Goal: Task Accomplishment & Management: Complete application form

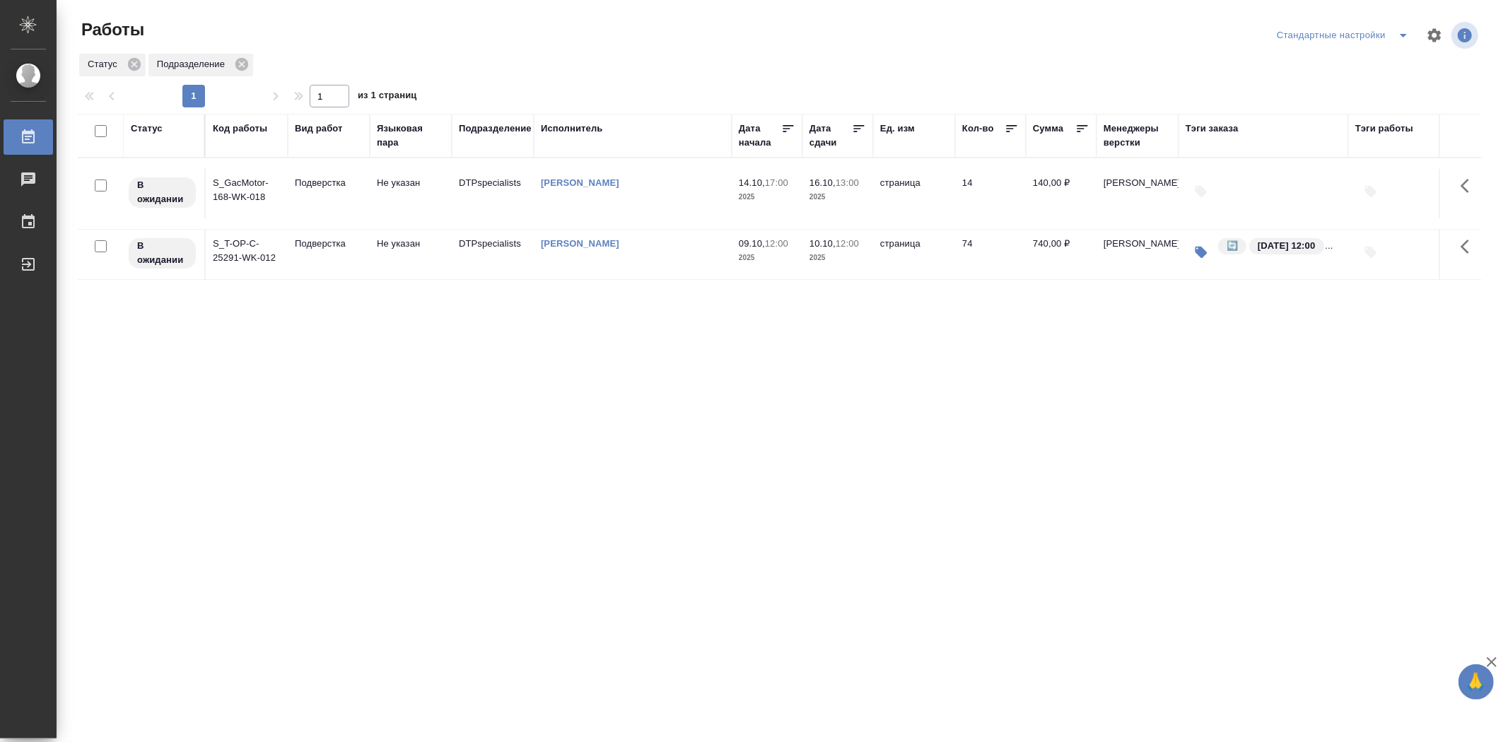
click at [247, 263] on td "S_T-OP-C-25291-WK-012" at bounding box center [247, 254] width 82 height 49
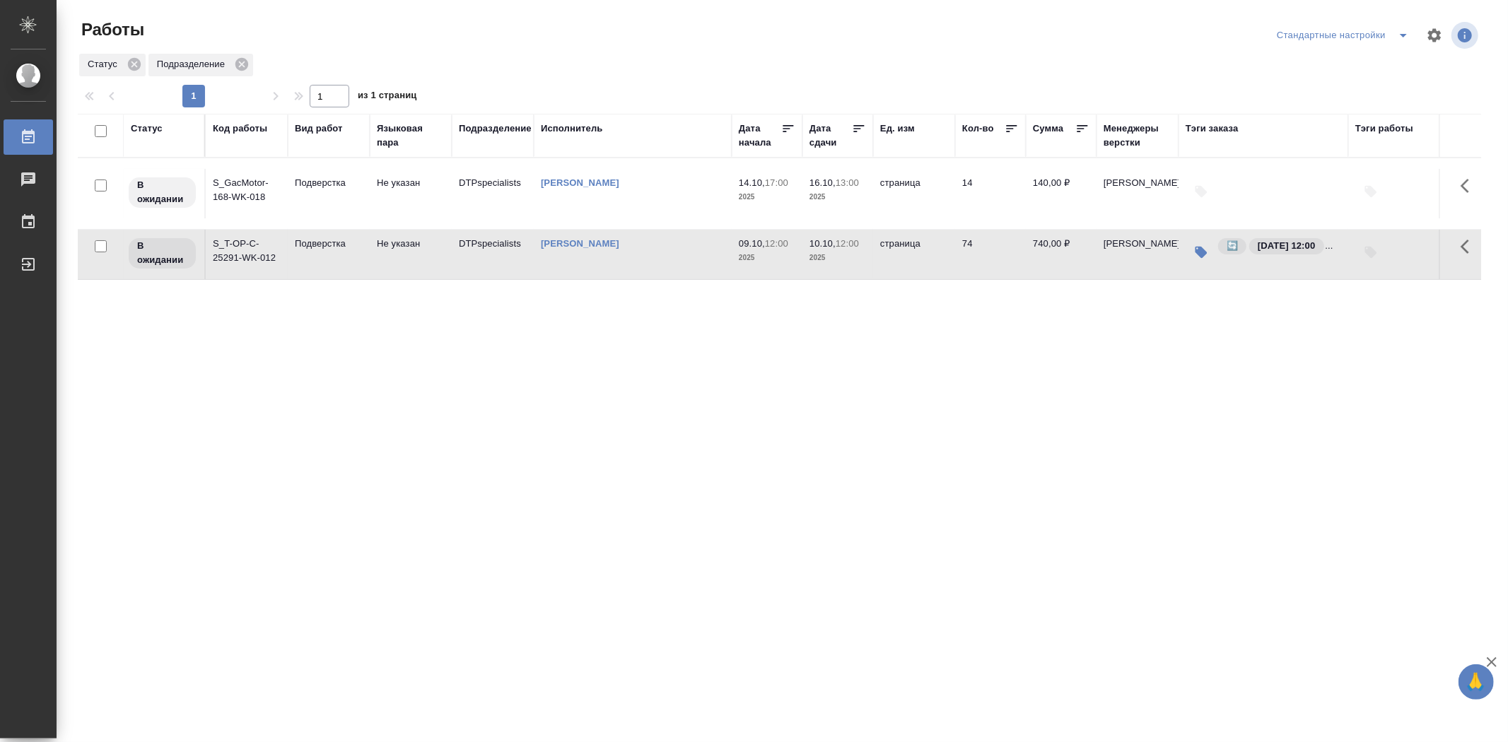
click at [247, 263] on td "S_T-OP-C-25291-WK-012" at bounding box center [247, 254] width 82 height 49
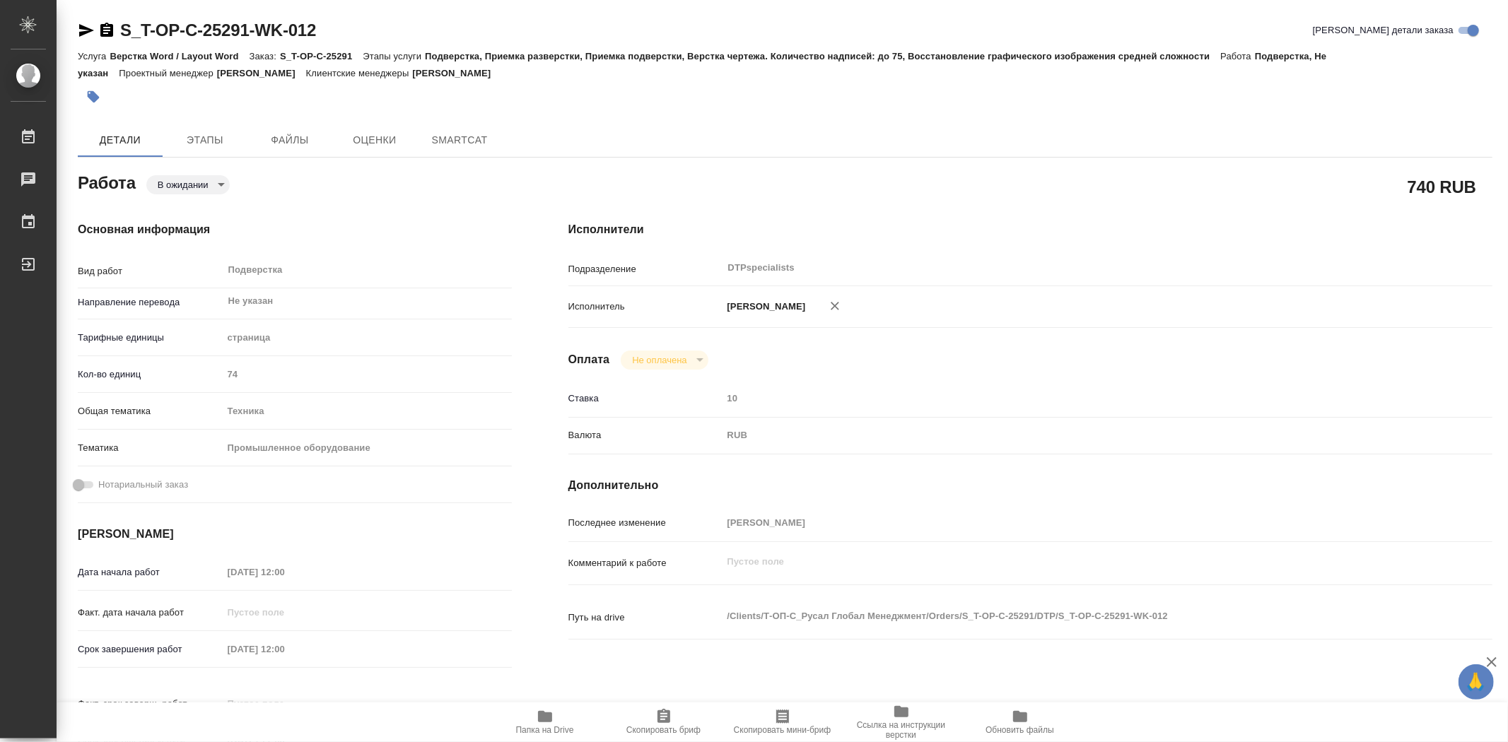
type textarea "x"
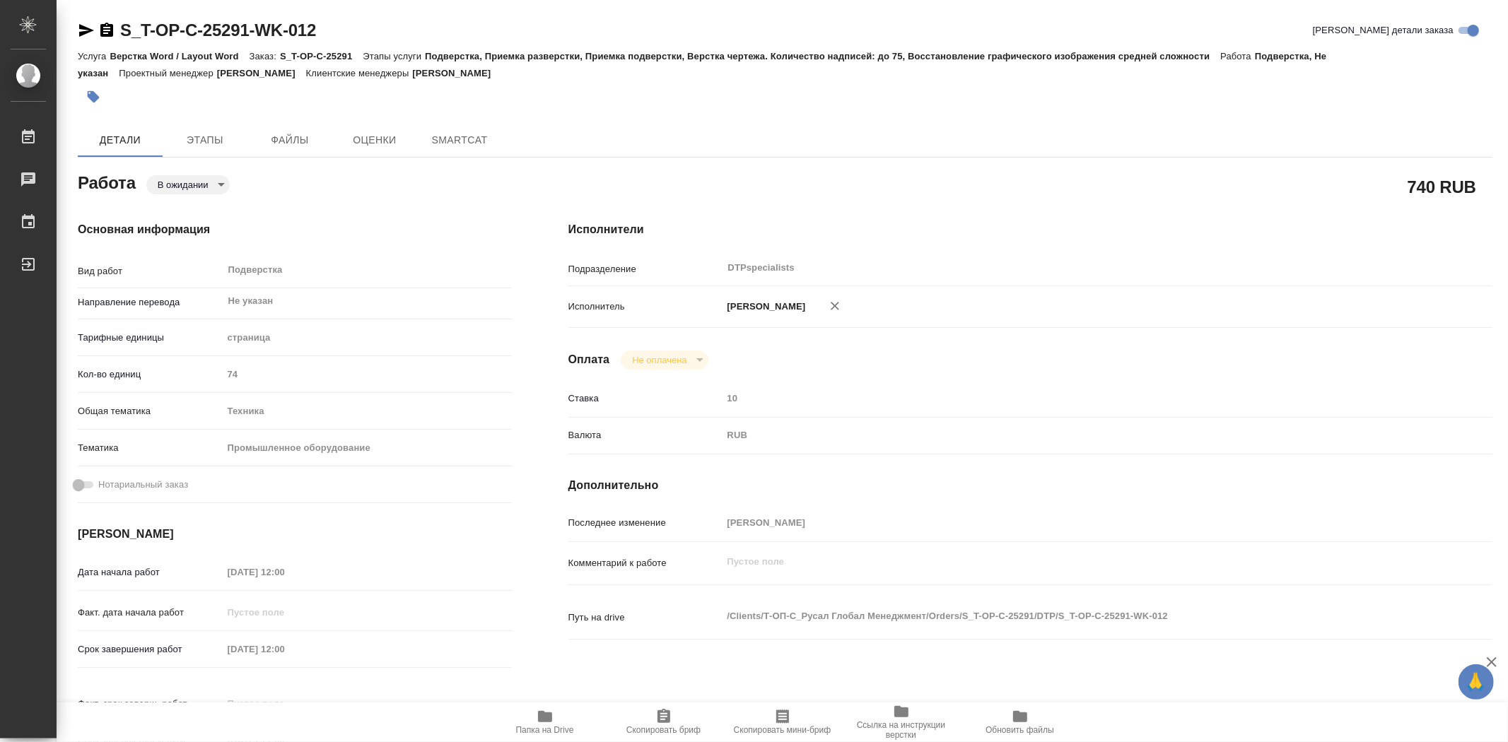
type textarea "x"
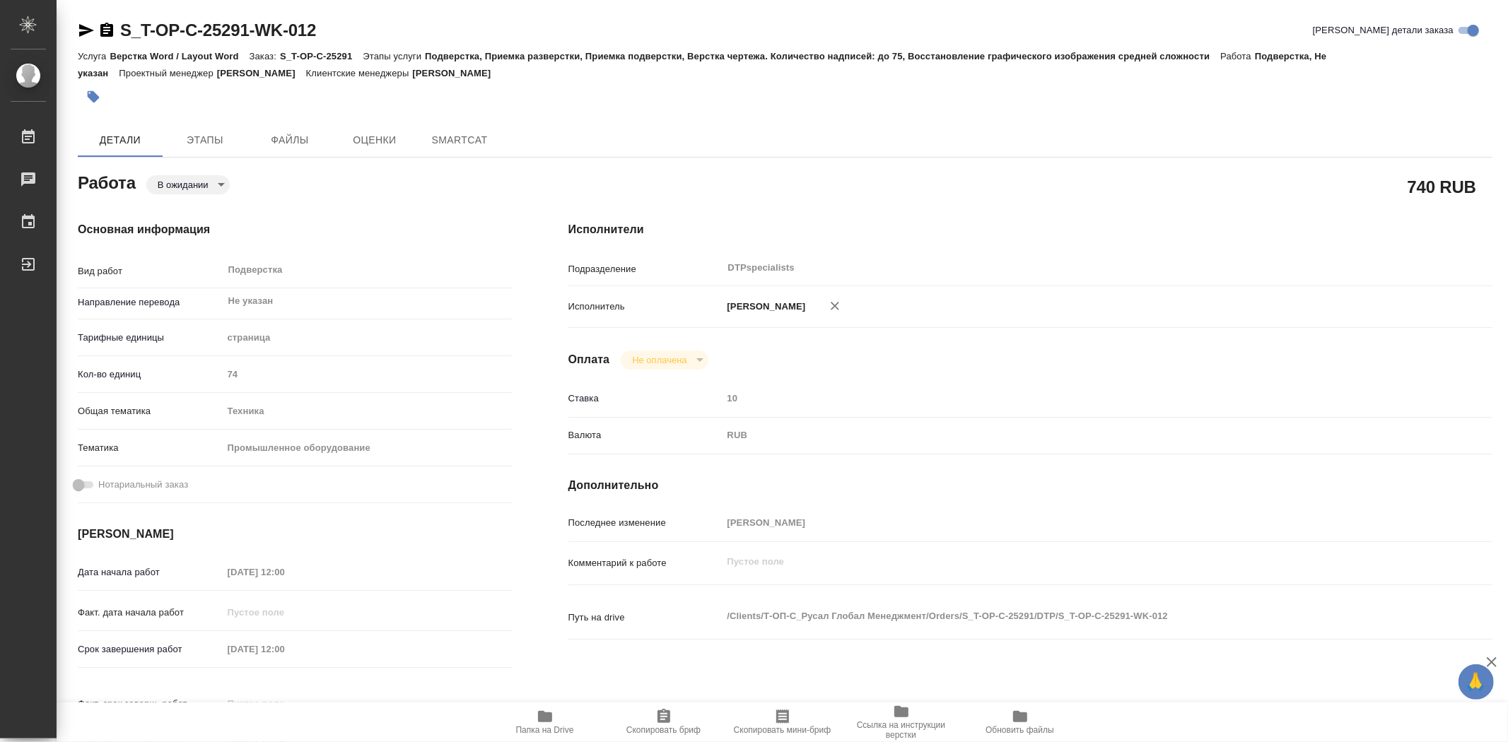
type textarea "x"
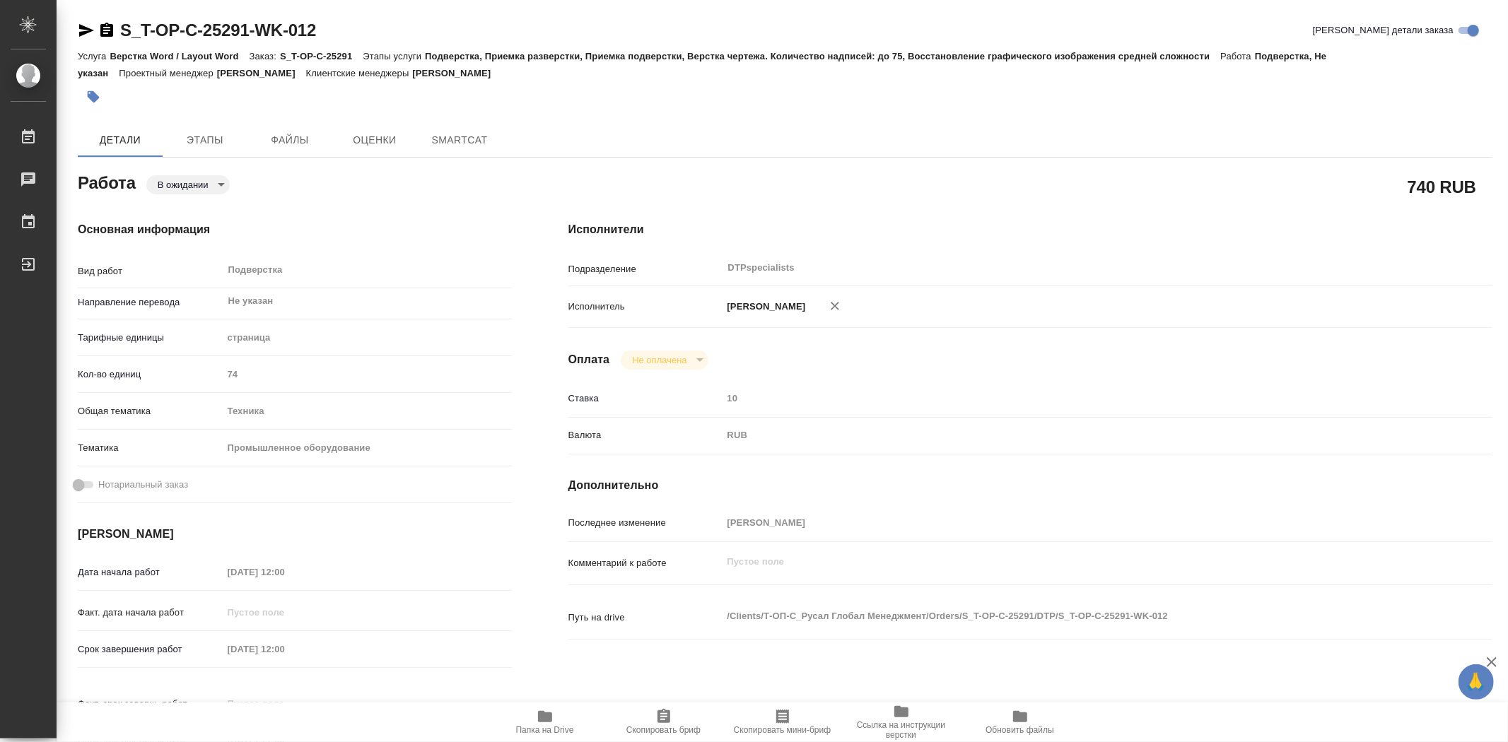
type textarea "x"
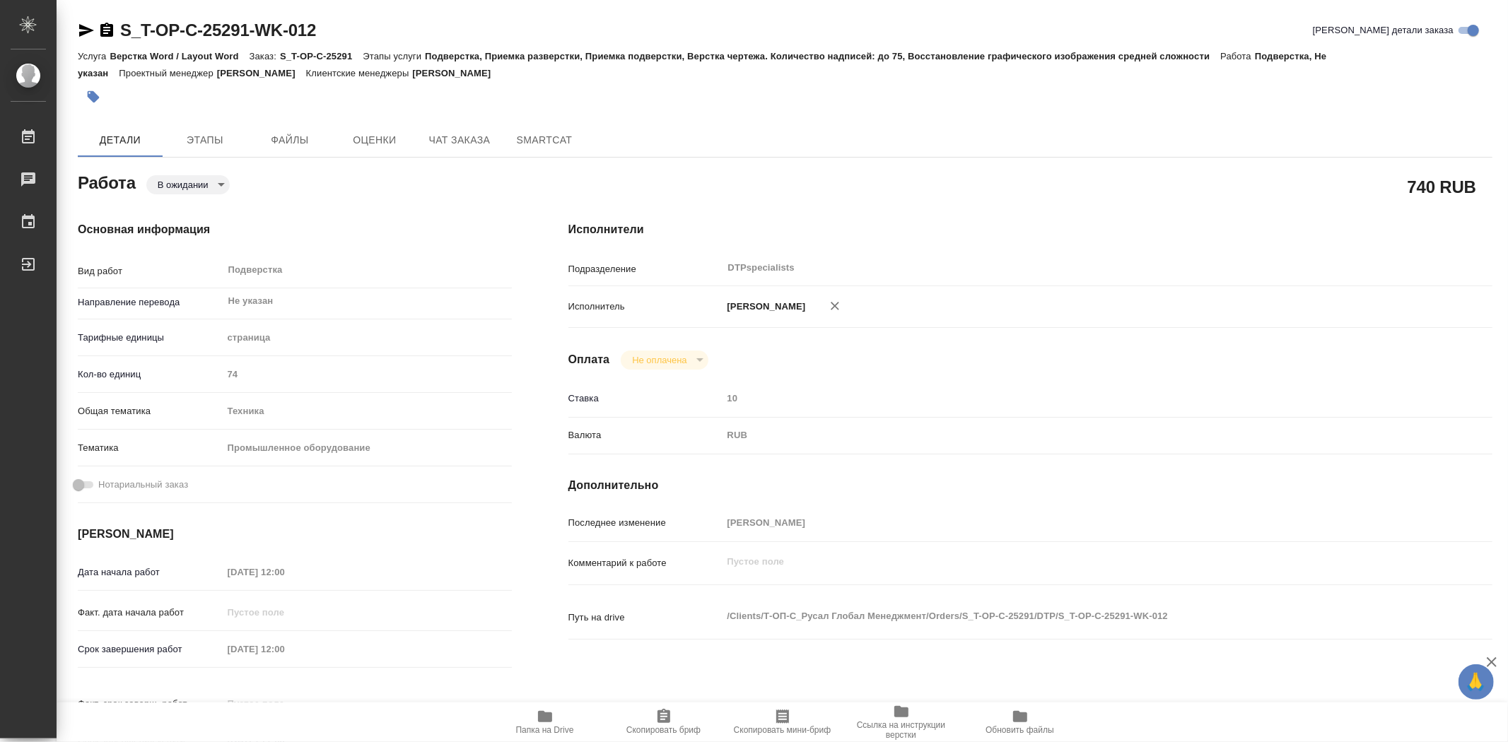
type textarea "x"
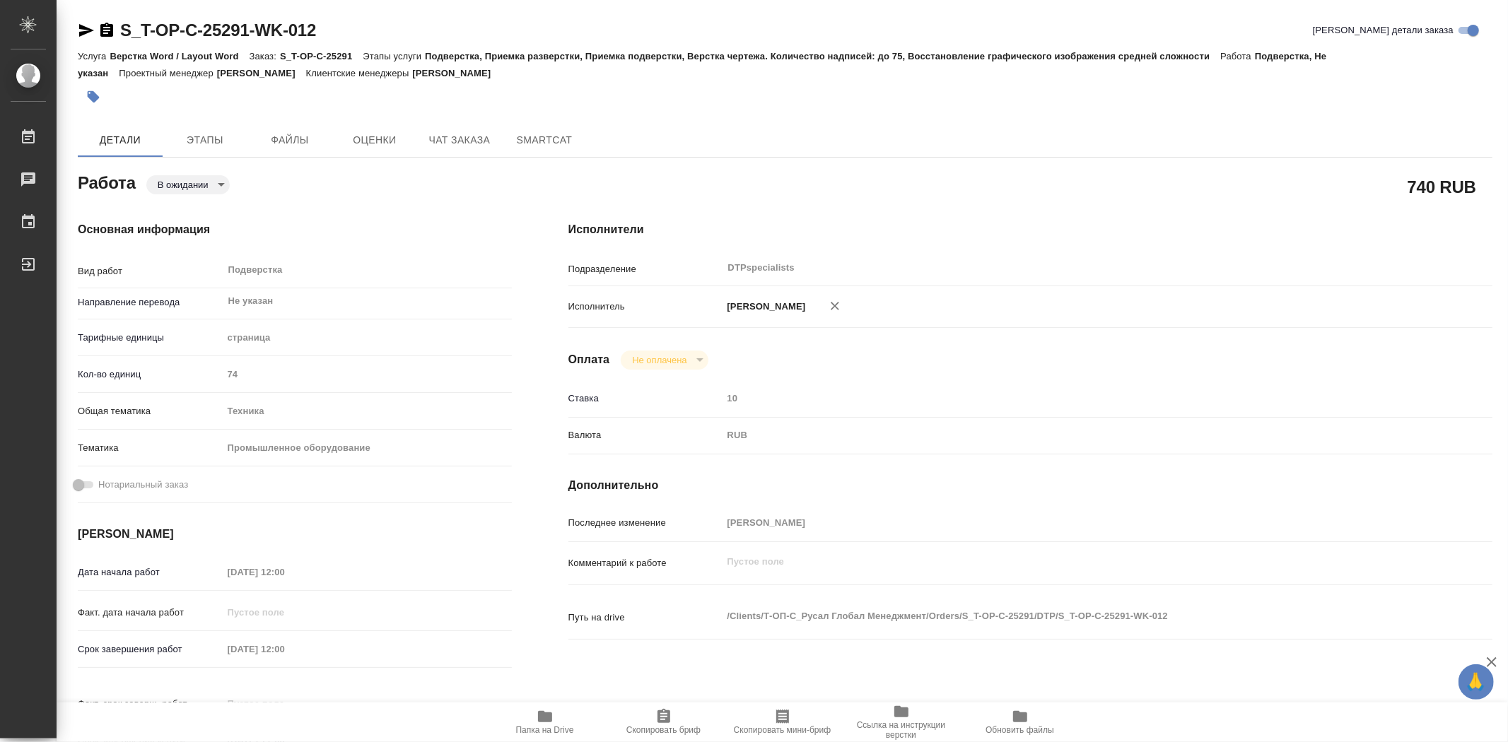
click at [538, 722] on icon "button" at bounding box center [545, 716] width 17 height 17
type textarea "x"
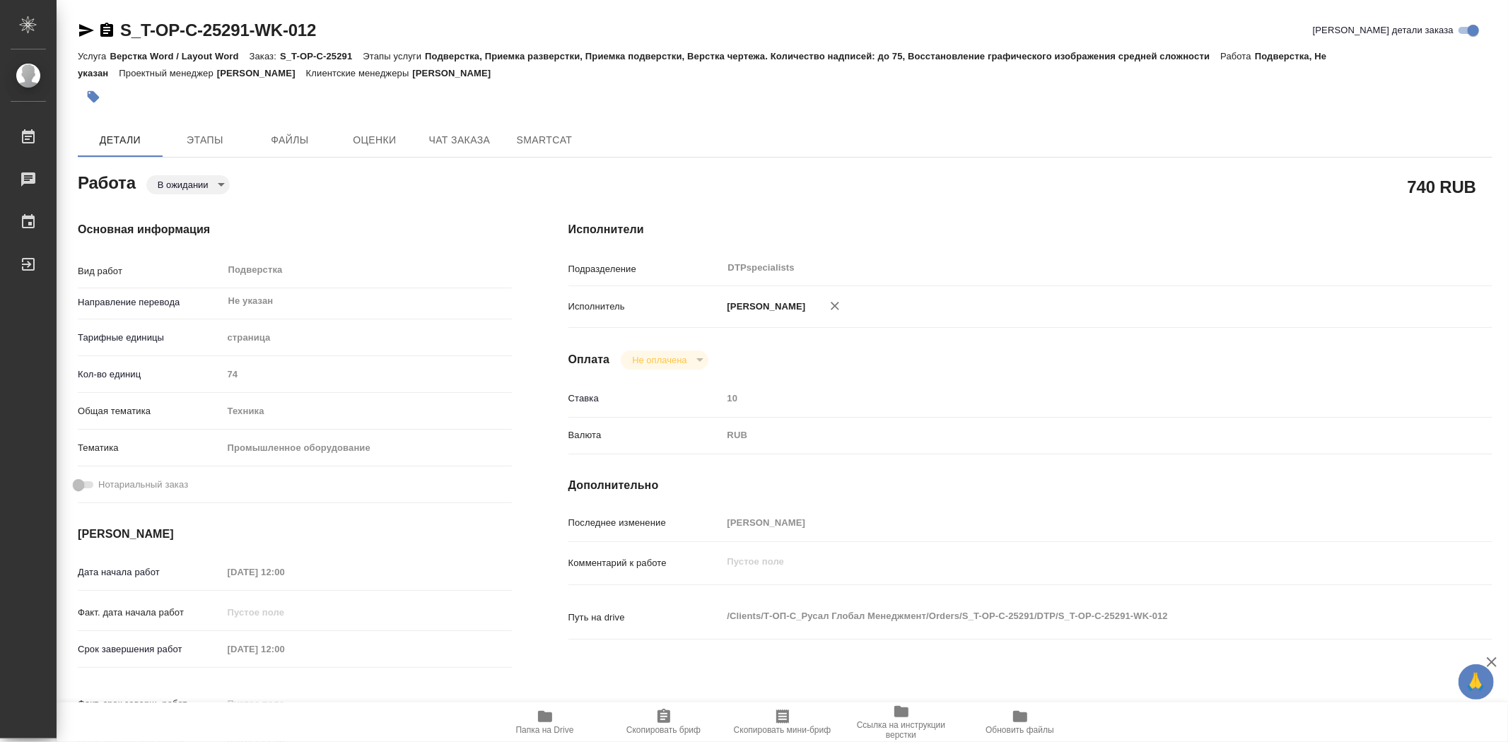
type textarea "x"
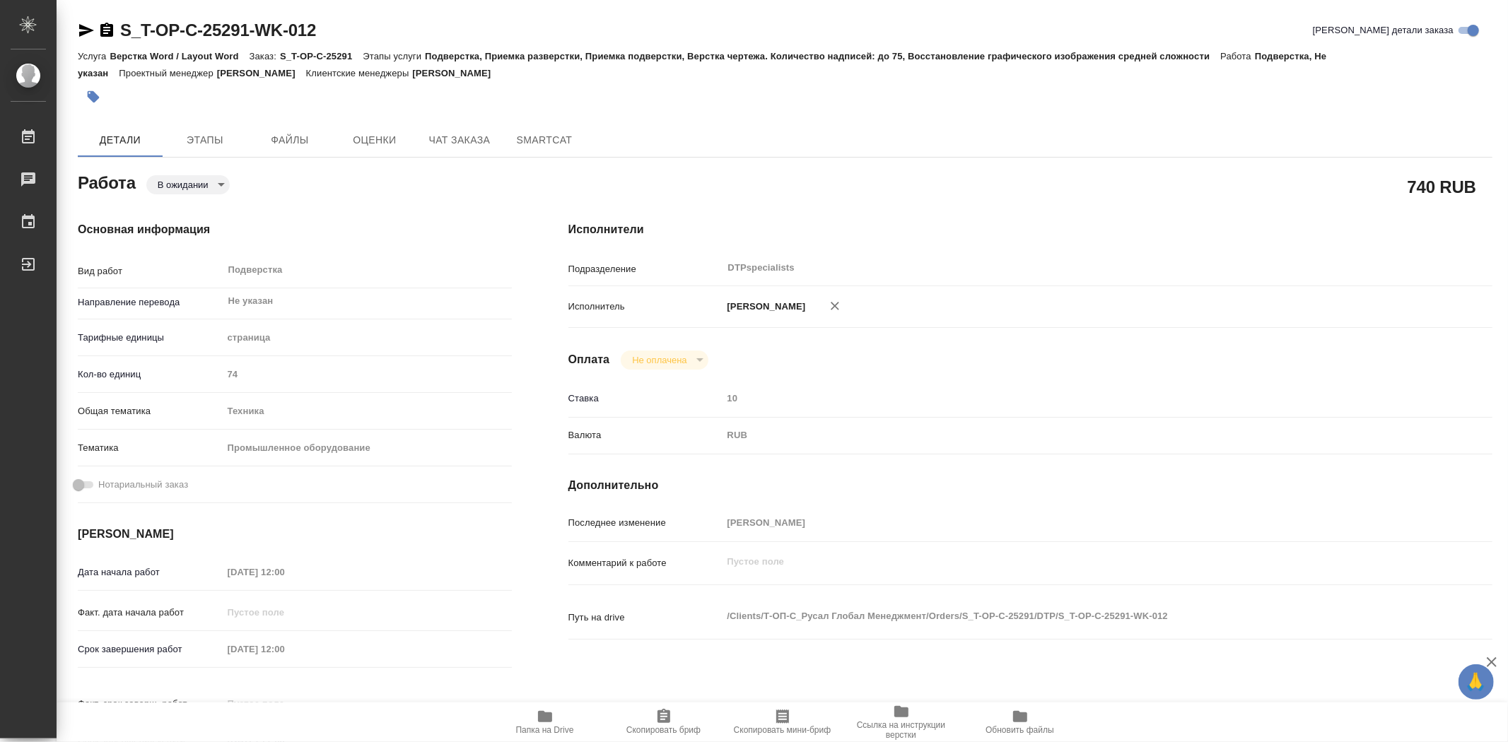
type textarea "x"
